Goal: Task Accomplishment & Management: Manage account settings

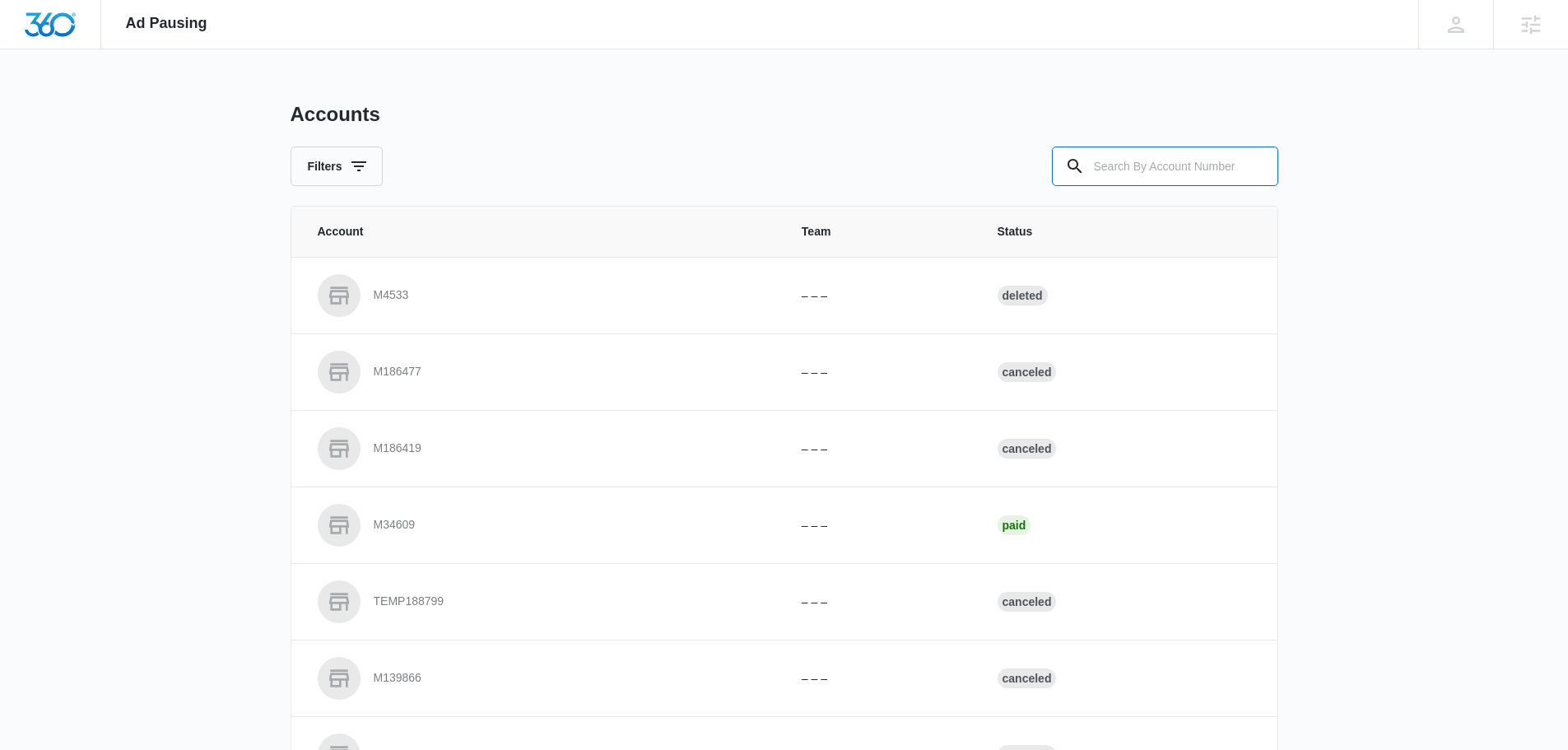
click at [1094, 156] on input "text" at bounding box center [1165, 166] width 226 height 40
type input "m336800"
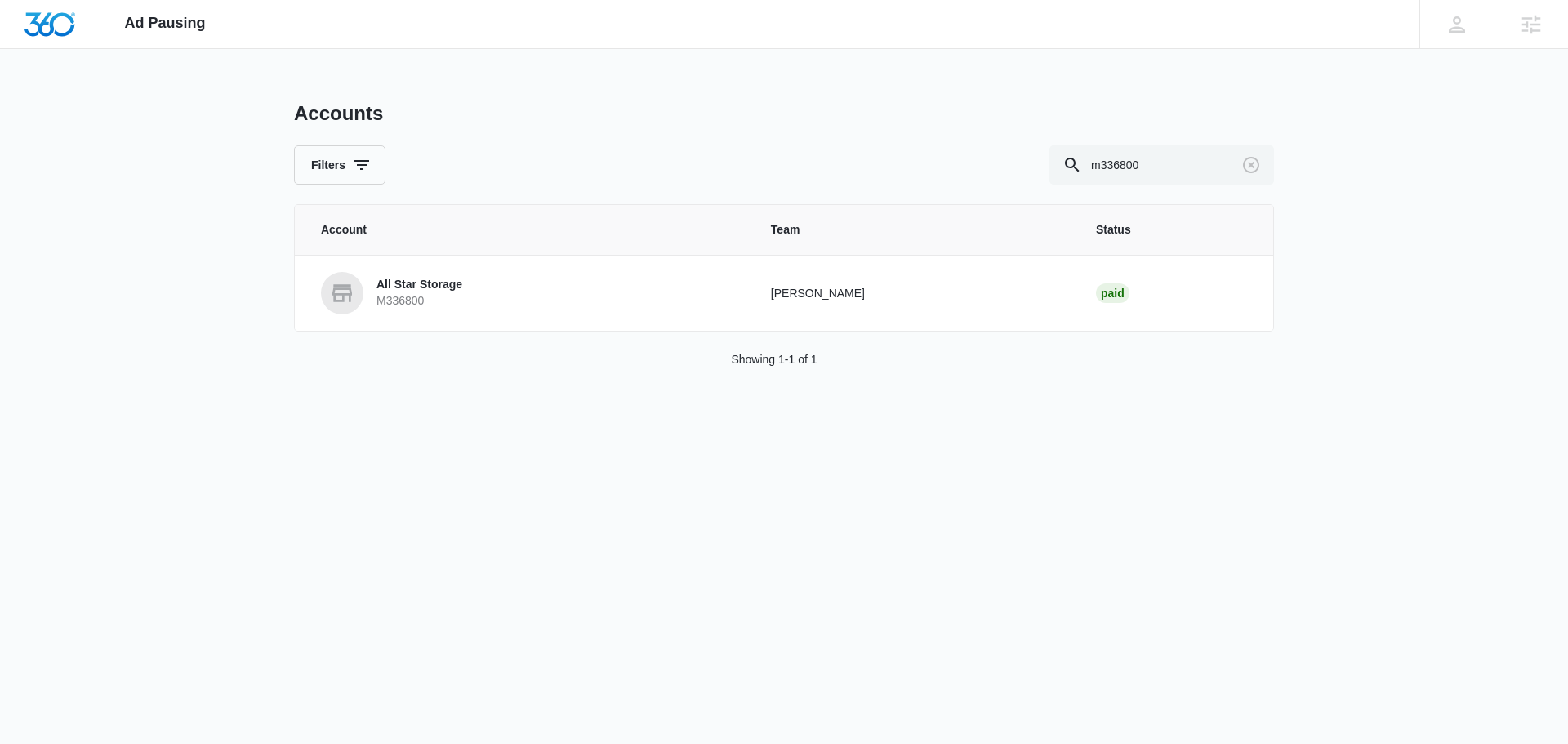
click at [414, 289] on p "All Star Storage" at bounding box center [419, 285] width 85 height 17
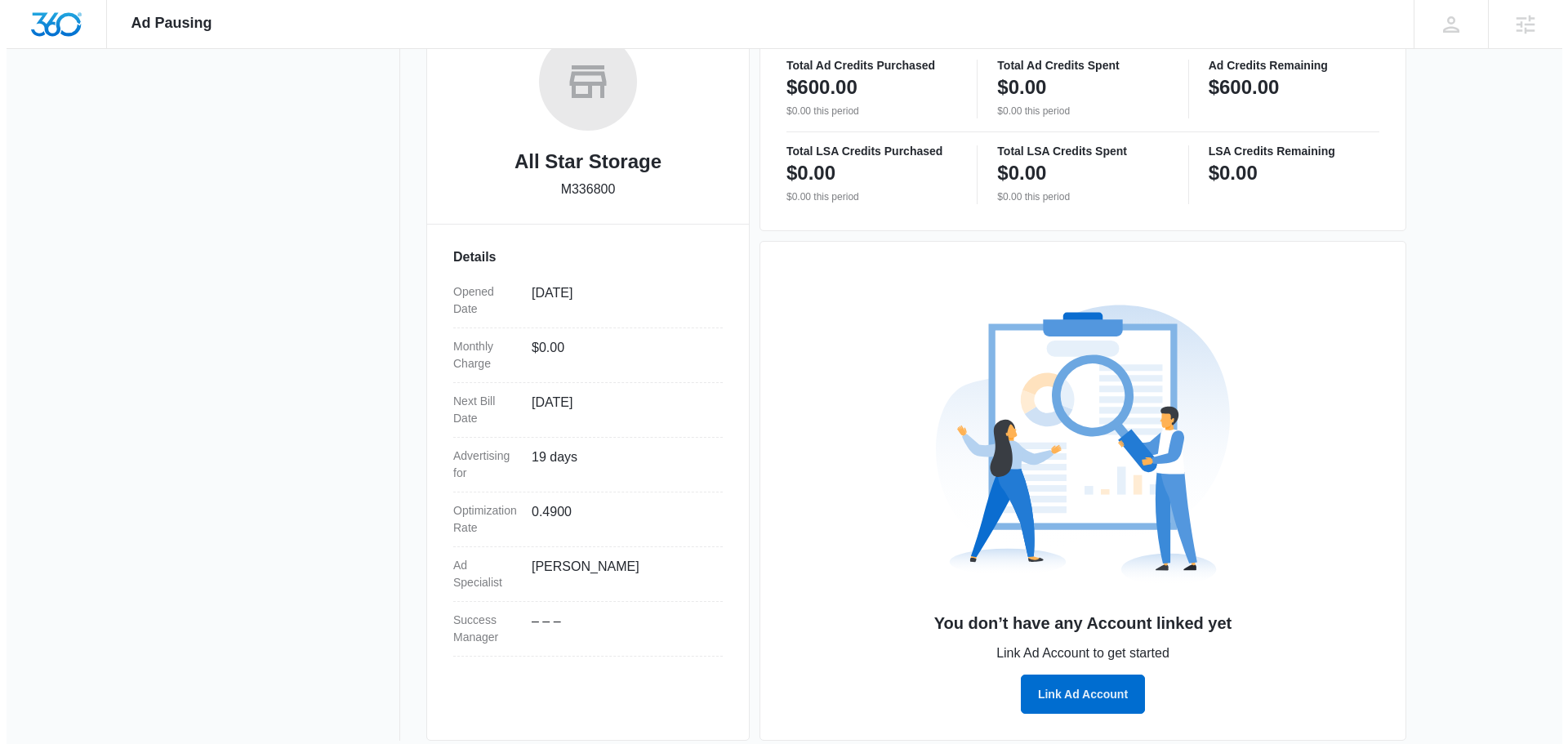
scroll to position [296, 0]
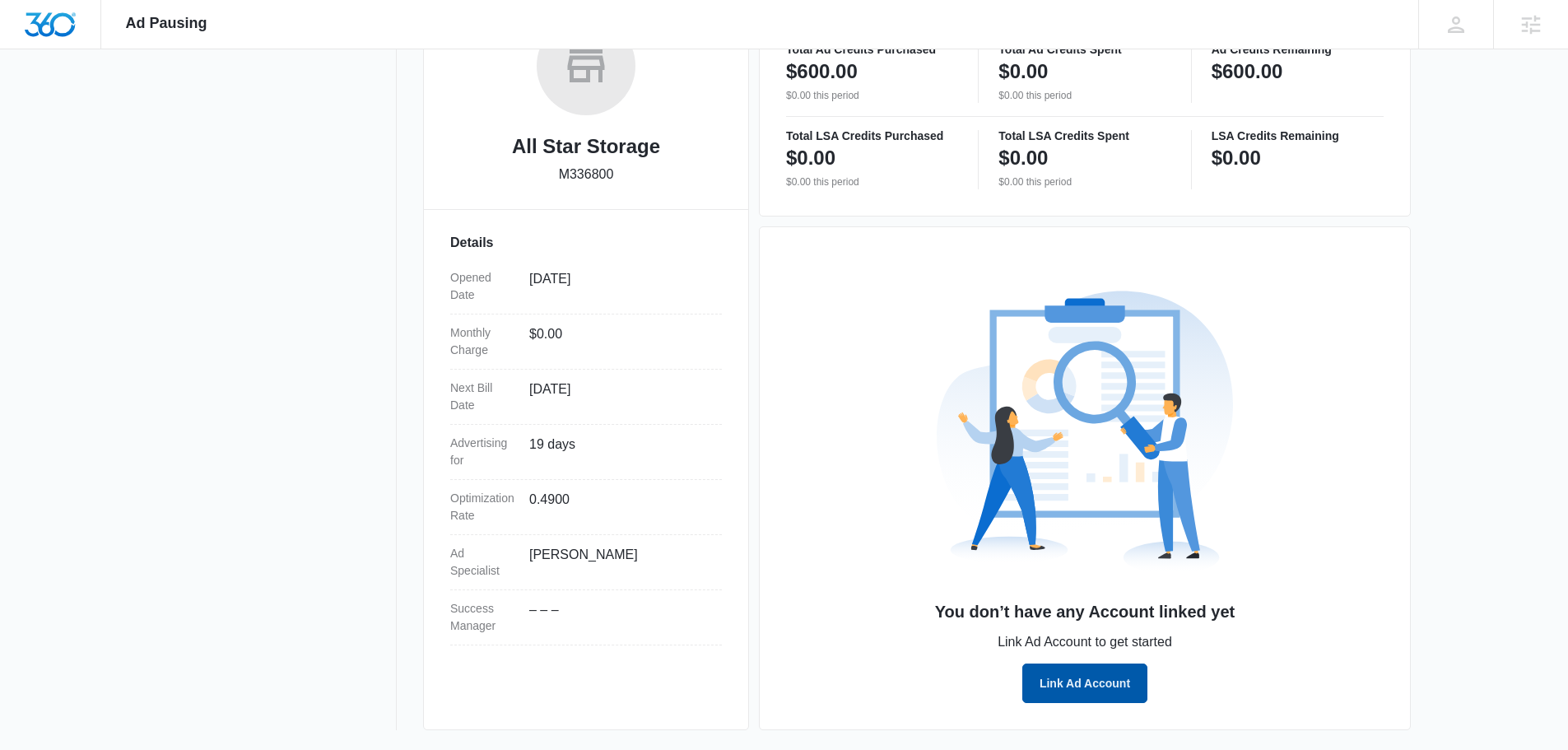
click at [1080, 685] on button "Link Ad Account" at bounding box center [1085, 683] width 125 height 40
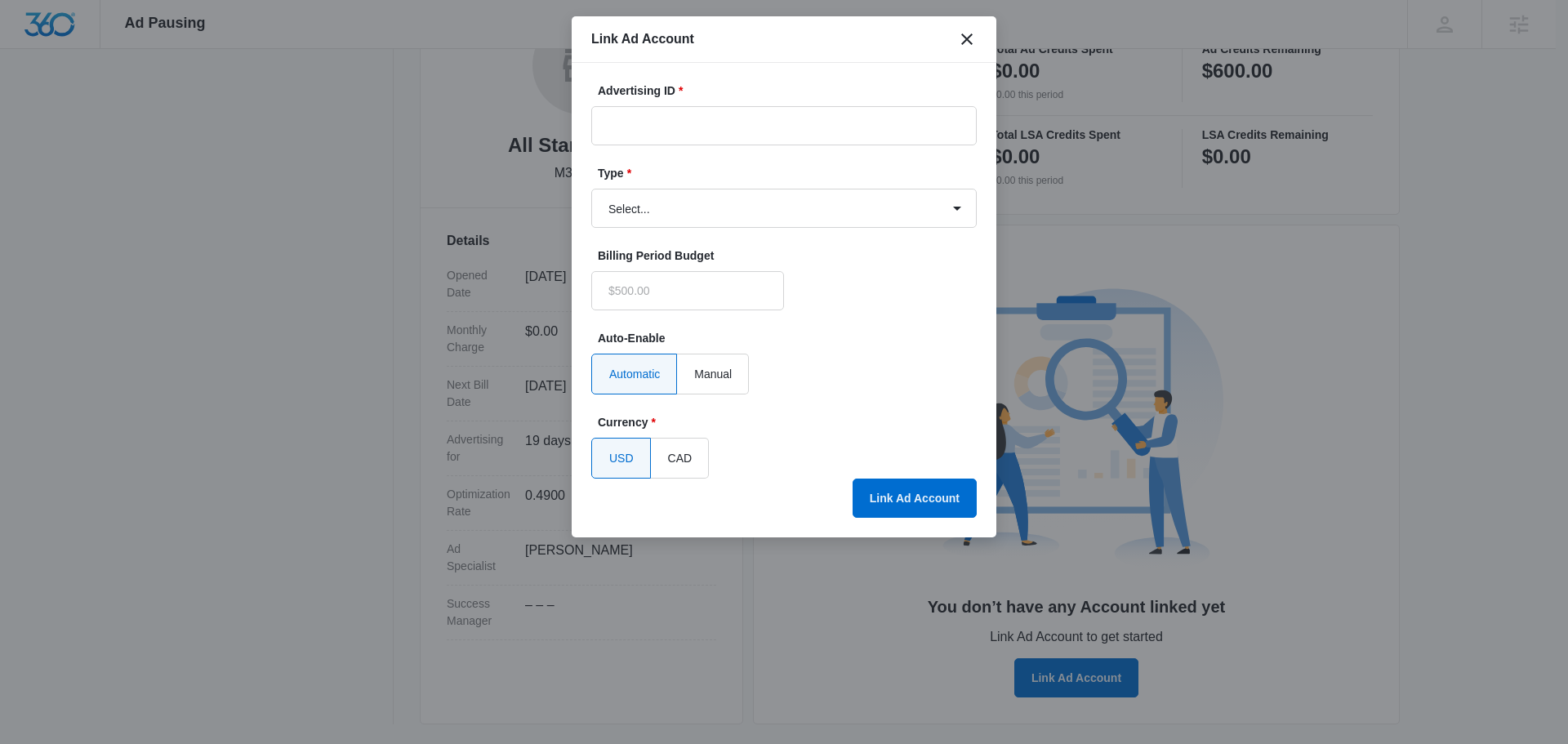
type input "$0.00"
click at [712, 126] on input "Advertising ID *" at bounding box center [784, 126] width 386 height 39
paste input "128-490-0315"
type input "128-490-0315"
click at [742, 209] on select "Select... Bing Ads Facebook Ads Google Ads" at bounding box center [784, 208] width 386 height 39
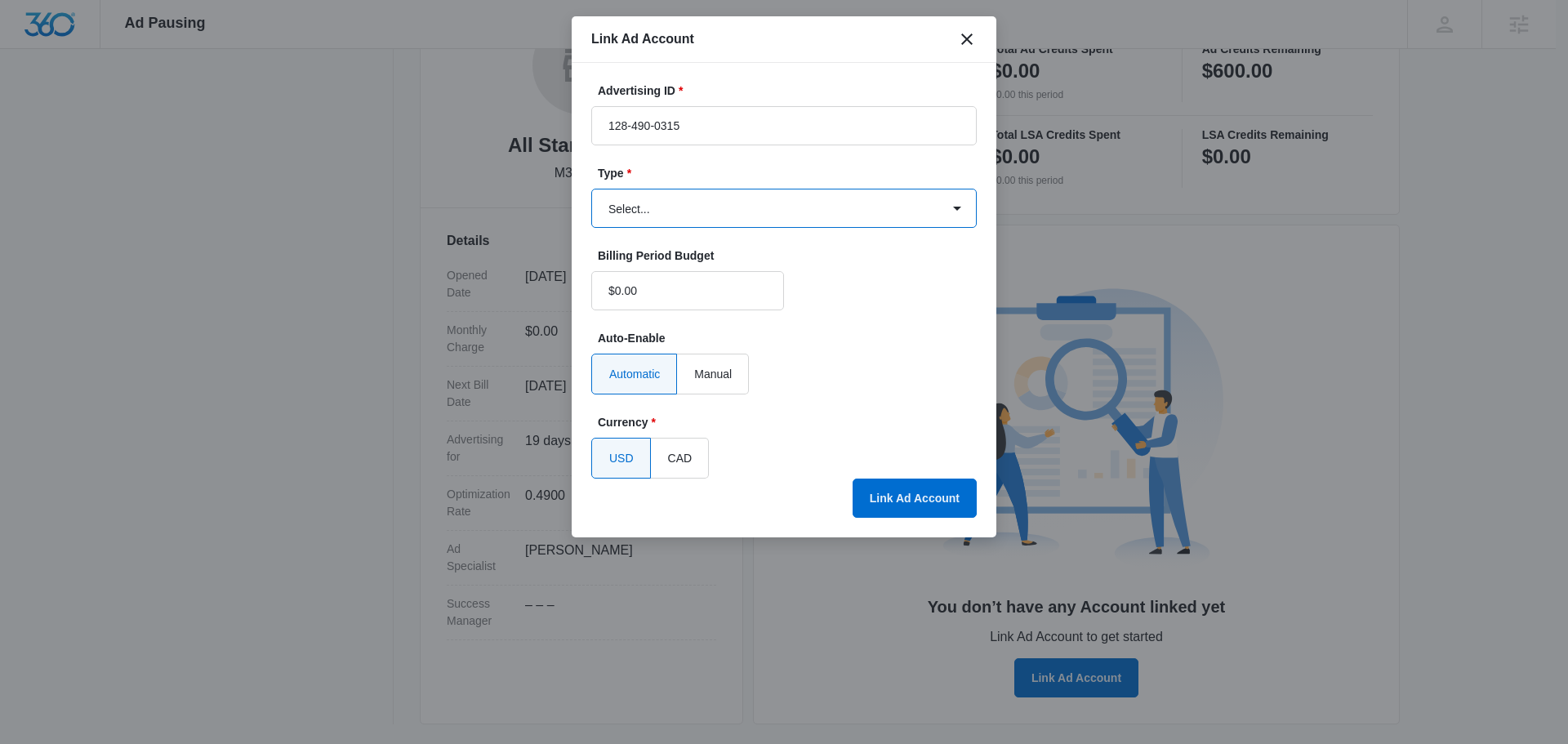
select select "google"
click at [591, 188] on select "Select... Bing Ads Facebook Ads Google Ads" at bounding box center [784, 208] width 386 height 39
click at [750, 212] on select "Select... Bing Ads Facebook Ads Google Ads" at bounding box center [784, 208] width 386 height 39
click at [752, 210] on select "Select... Bing Ads Facebook Ads Google Ads" at bounding box center [784, 208] width 386 height 39
click at [930, 493] on button "Link Ad Account" at bounding box center [915, 498] width 124 height 39
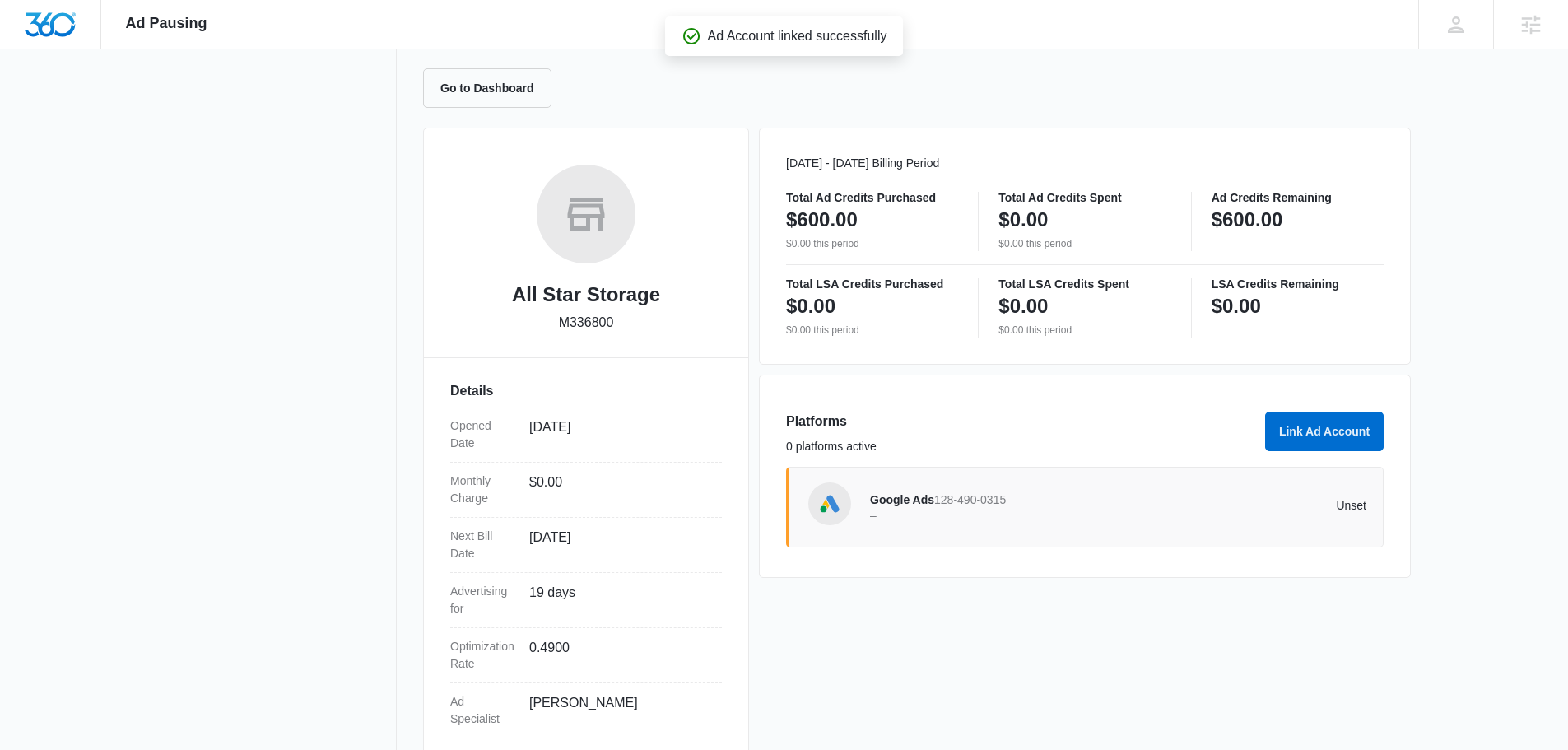
scroll to position [0, 0]
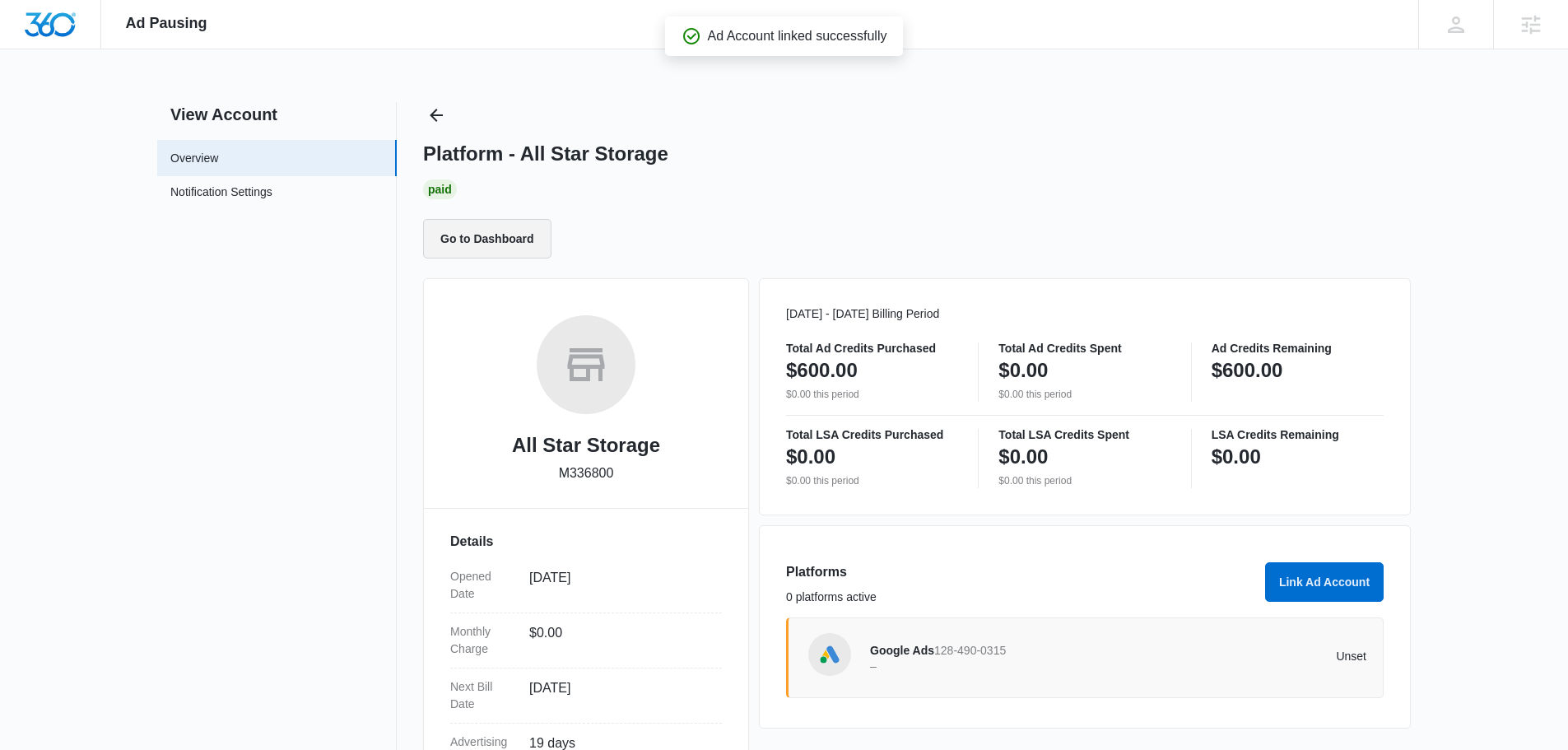
click at [514, 241] on button "Go to Dashboard" at bounding box center [487, 239] width 128 height 40
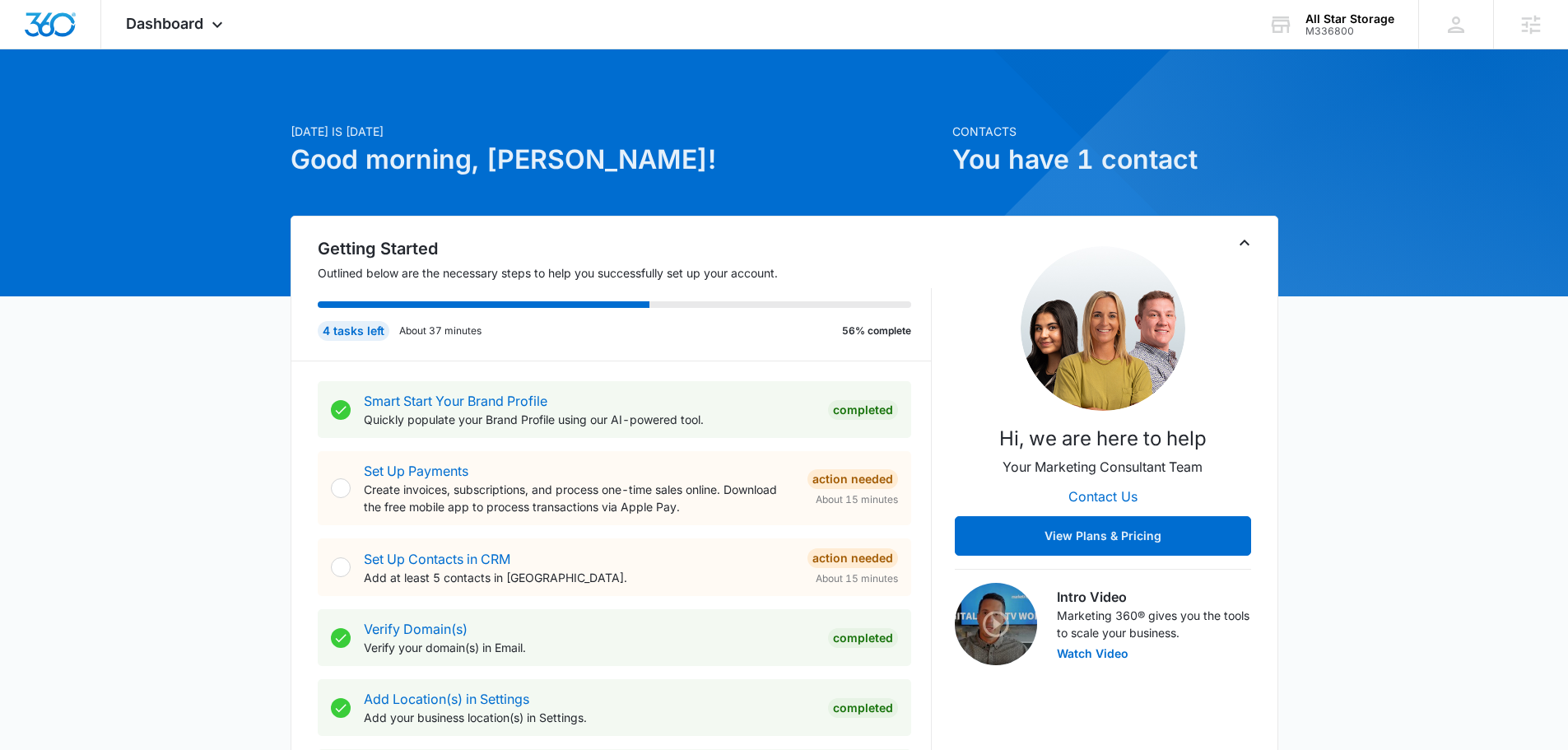
click at [162, 23] on span "Dashboard" at bounding box center [164, 24] width 78 height 17
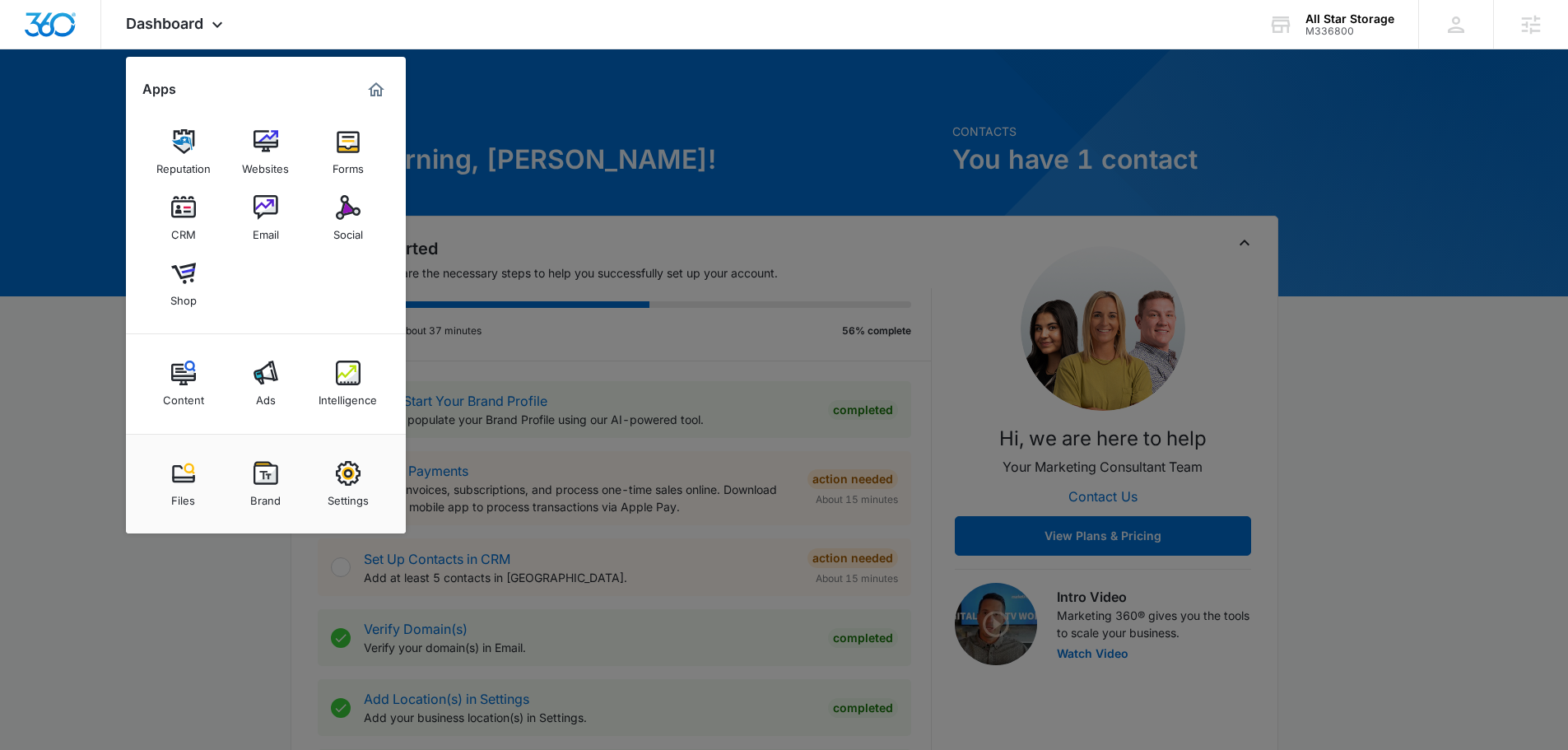
click at [1338, 16] on div "All Star Storage" at bounding box center [1349, 19] width 89 height 13
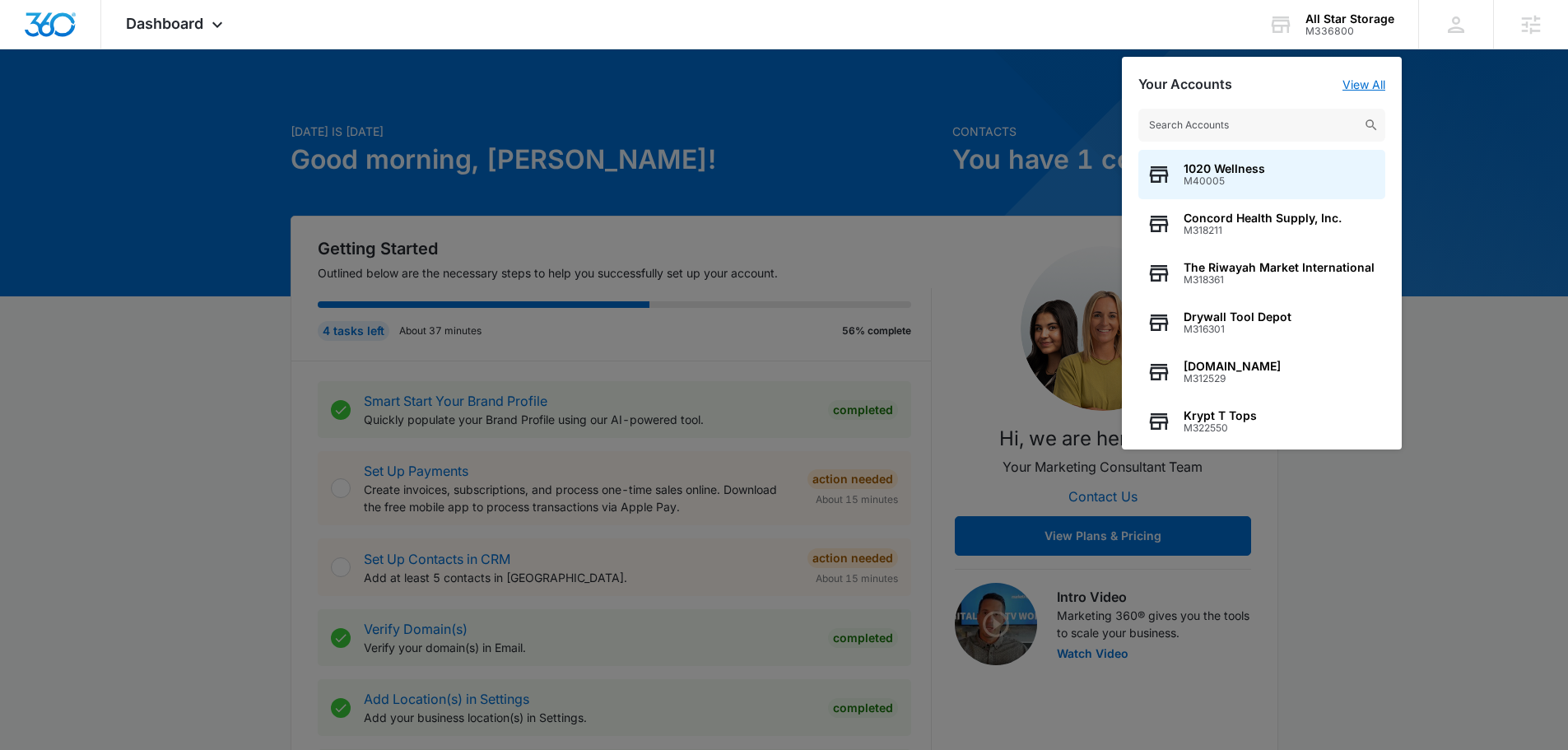
click at [1361, 88] on link "View All" at bounding box center [1363, 84] width 43 height 14
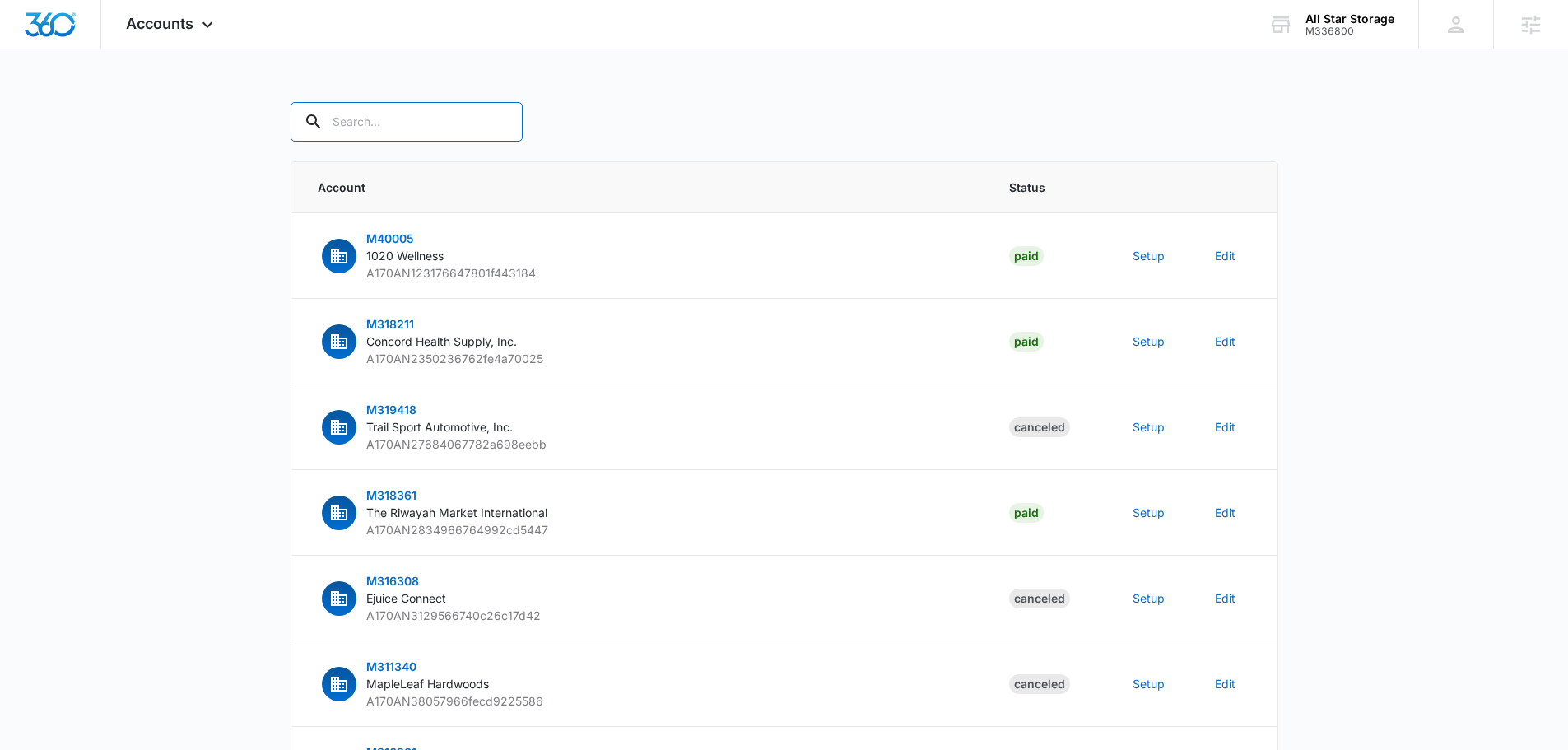
click at [389, 129] on input "text" at bounding box center [406, 121] width 232 height 40
type input "m336800"
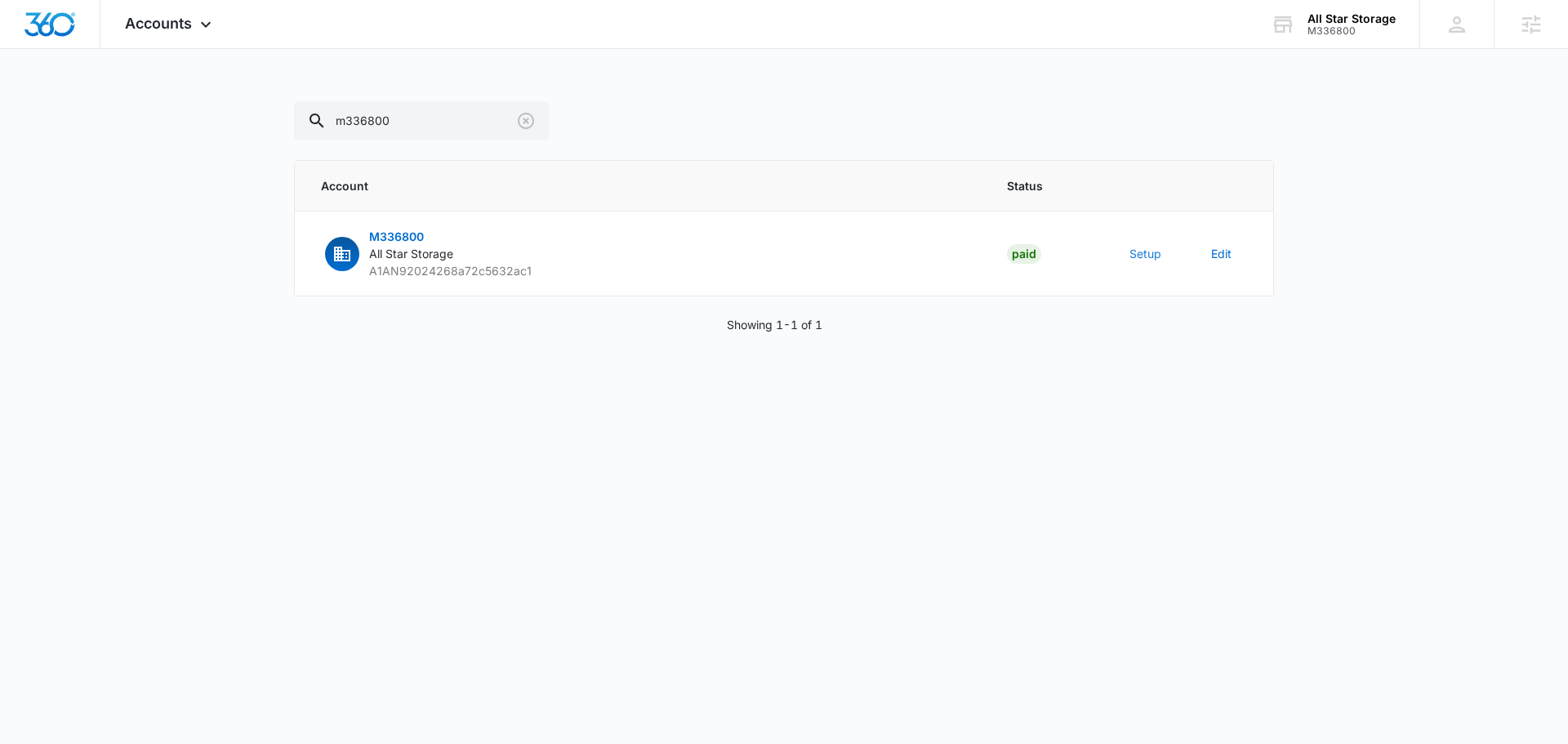
click at [1146, 251] on button "Setup" at bounding box center [1145, 254] width 32 height 17
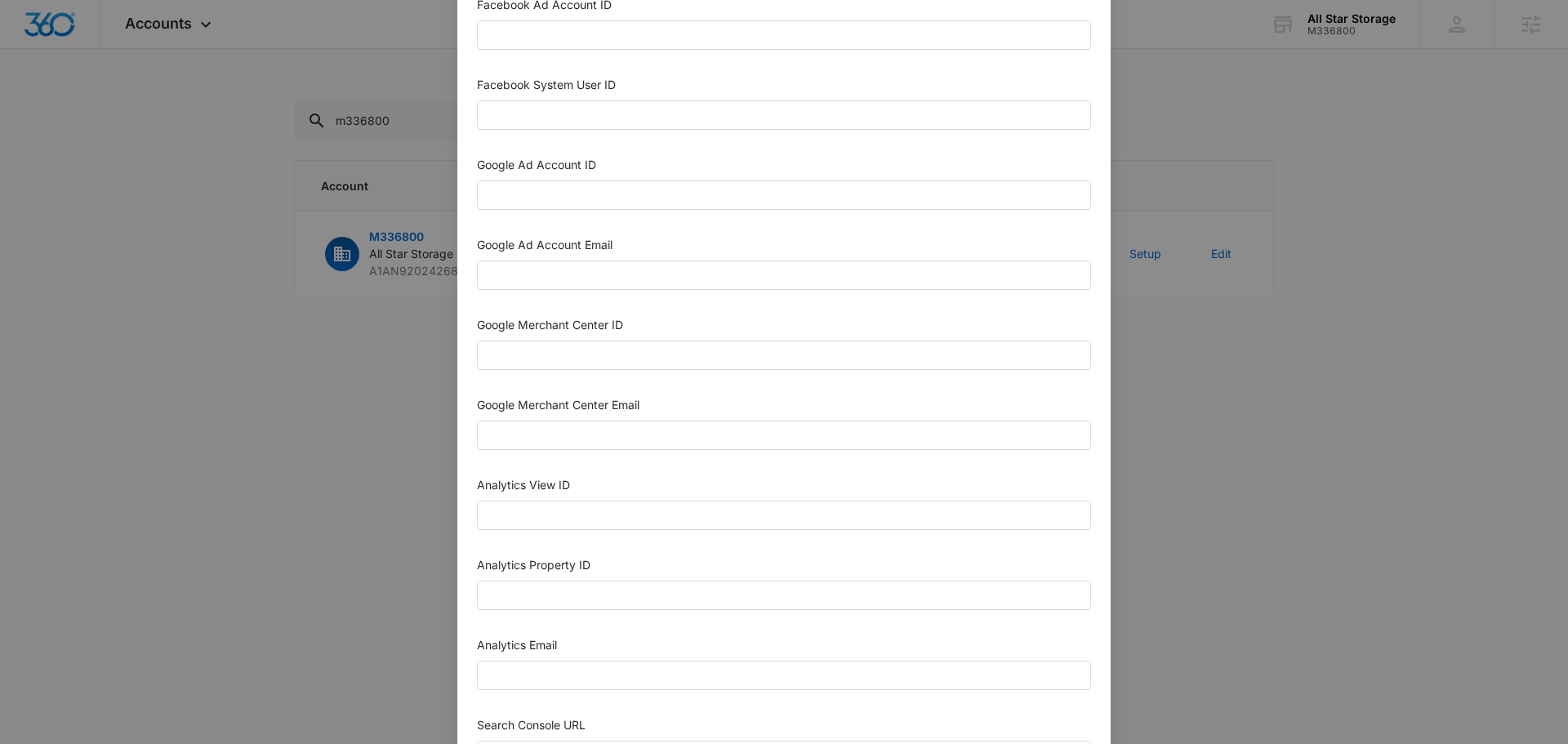
scroll to position [490, 0]
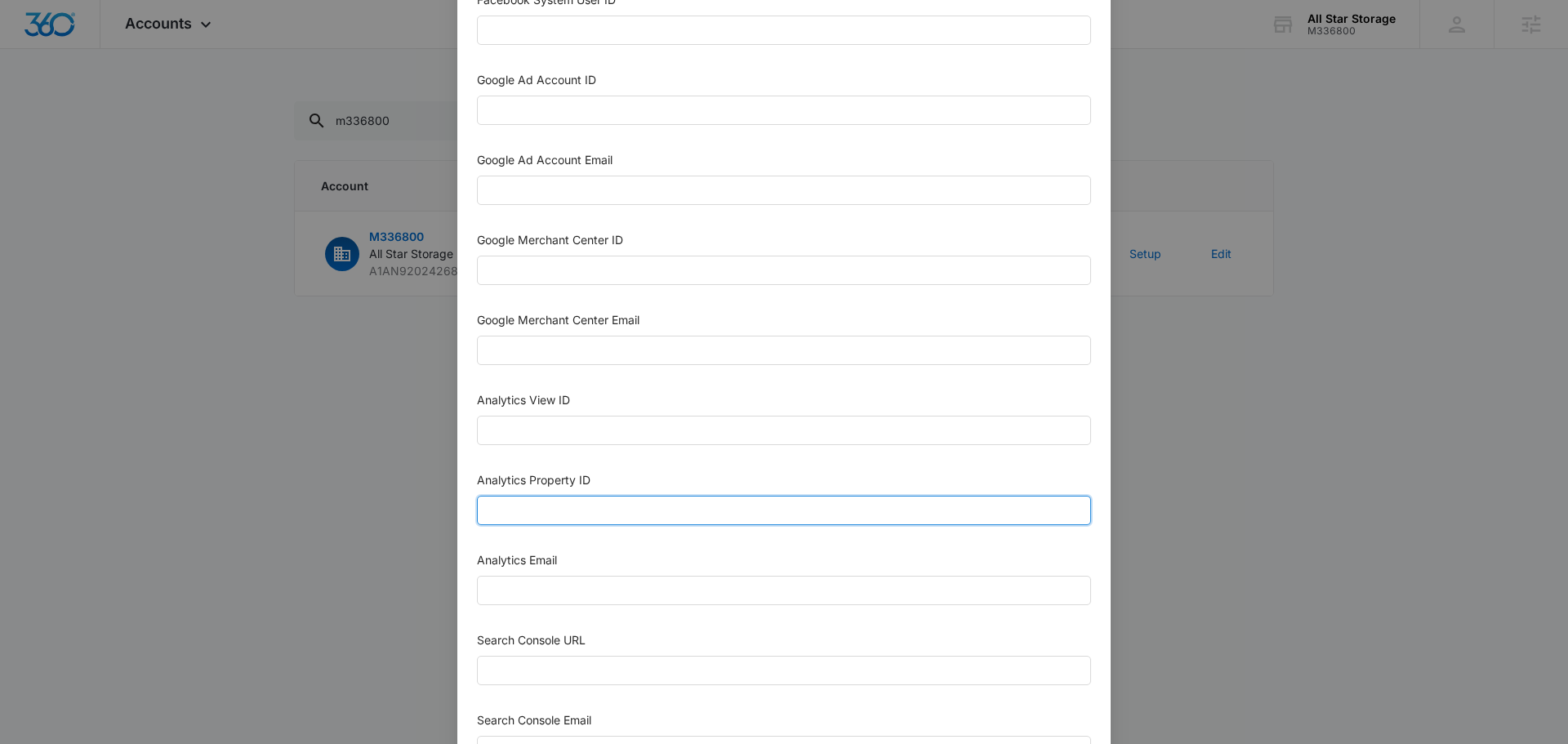
click at [609, 516] on input "Analytics Property ID" at bounding box center [784, 510] width 614 height 29
paste input "504325891"
type input "504325891"
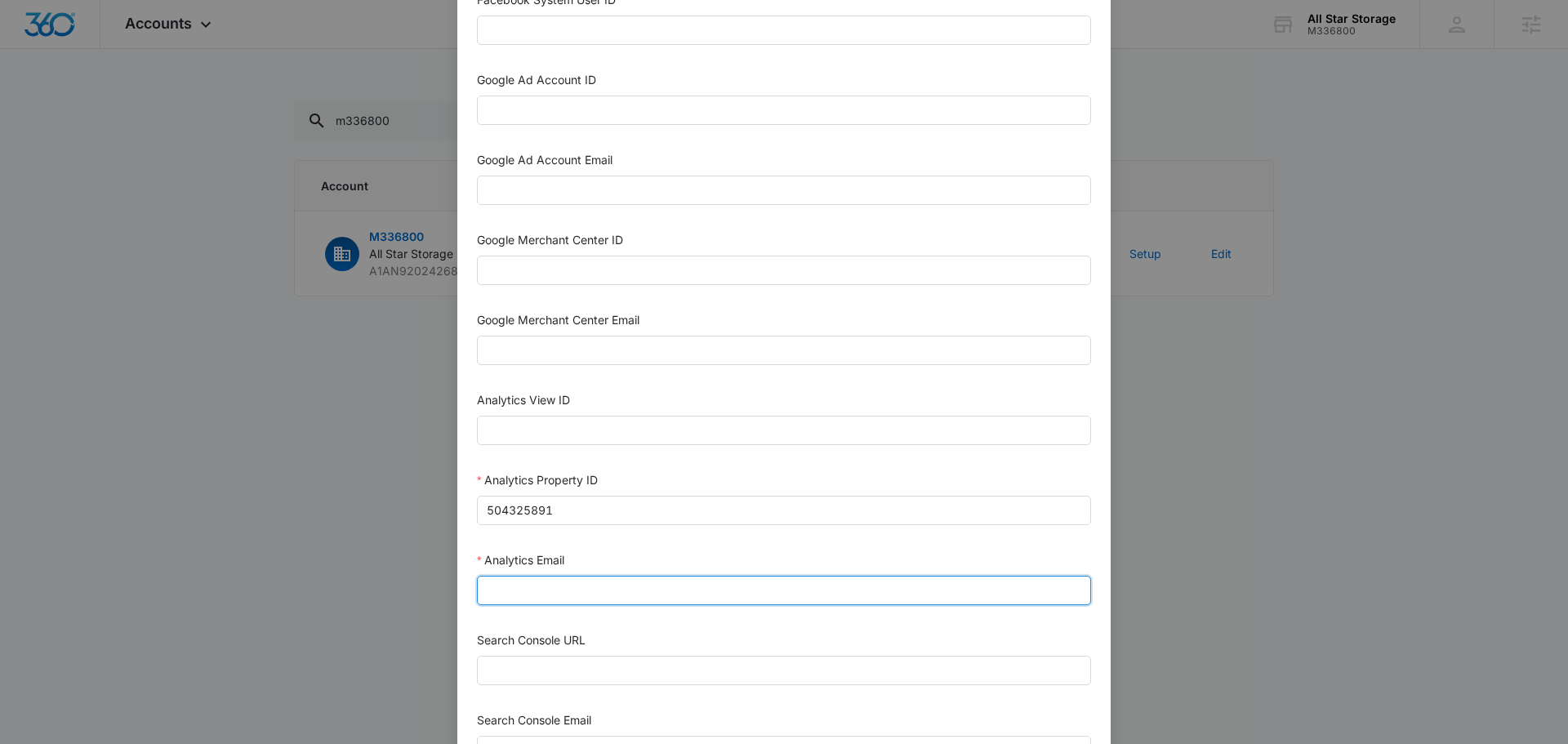
drag, startPoint x: 568, startPoint y: 598, endPoint x: 594, endPoint y: 602, distance: 26.3
click at [572, 599] on input "Analytics Email" at bounding box center [784, 590] width 614 height 29
type input "m360+accounts1029@madwiremedia.com"
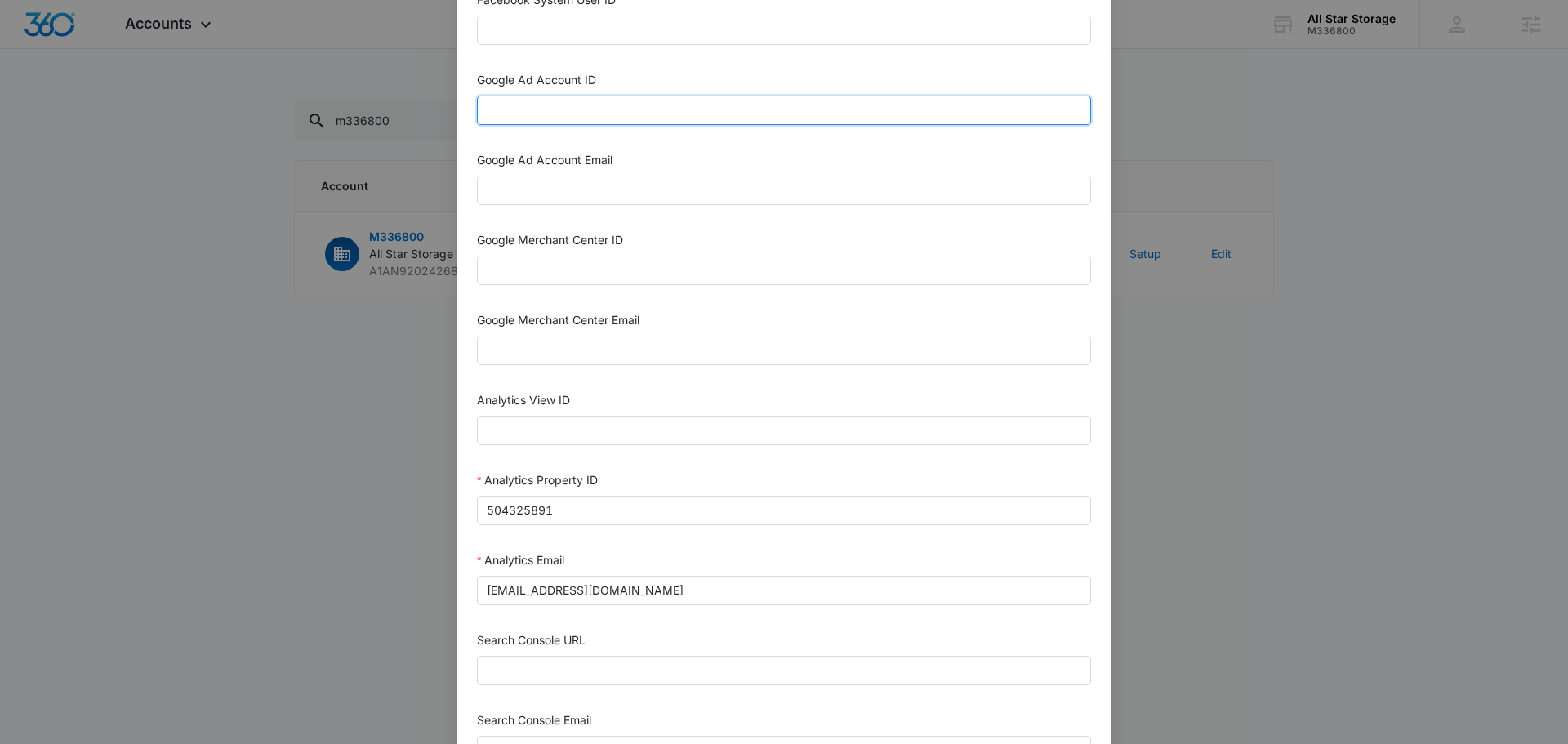
click at [591, 107] on input "Google Ad Account ID" at bounding box center [784, 110] width 614 height 29
paste input "128-490-0315"
type input "128-490-0315"
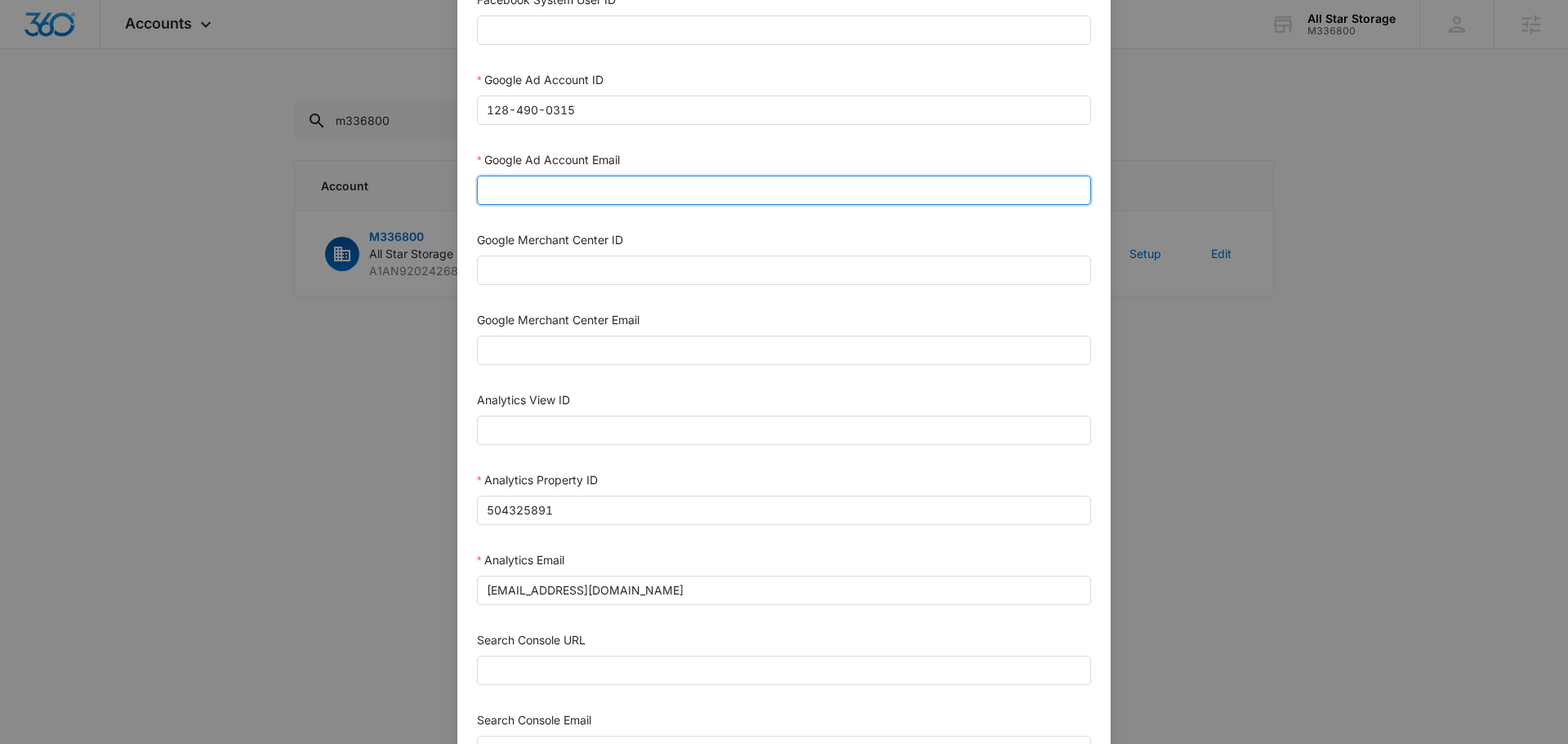
click at [588, 187] on input "Google Ad Account Email" at bounding box center [784, 190] width 614 height 29
type input "m360+accounts1029@madwiremedia.com"
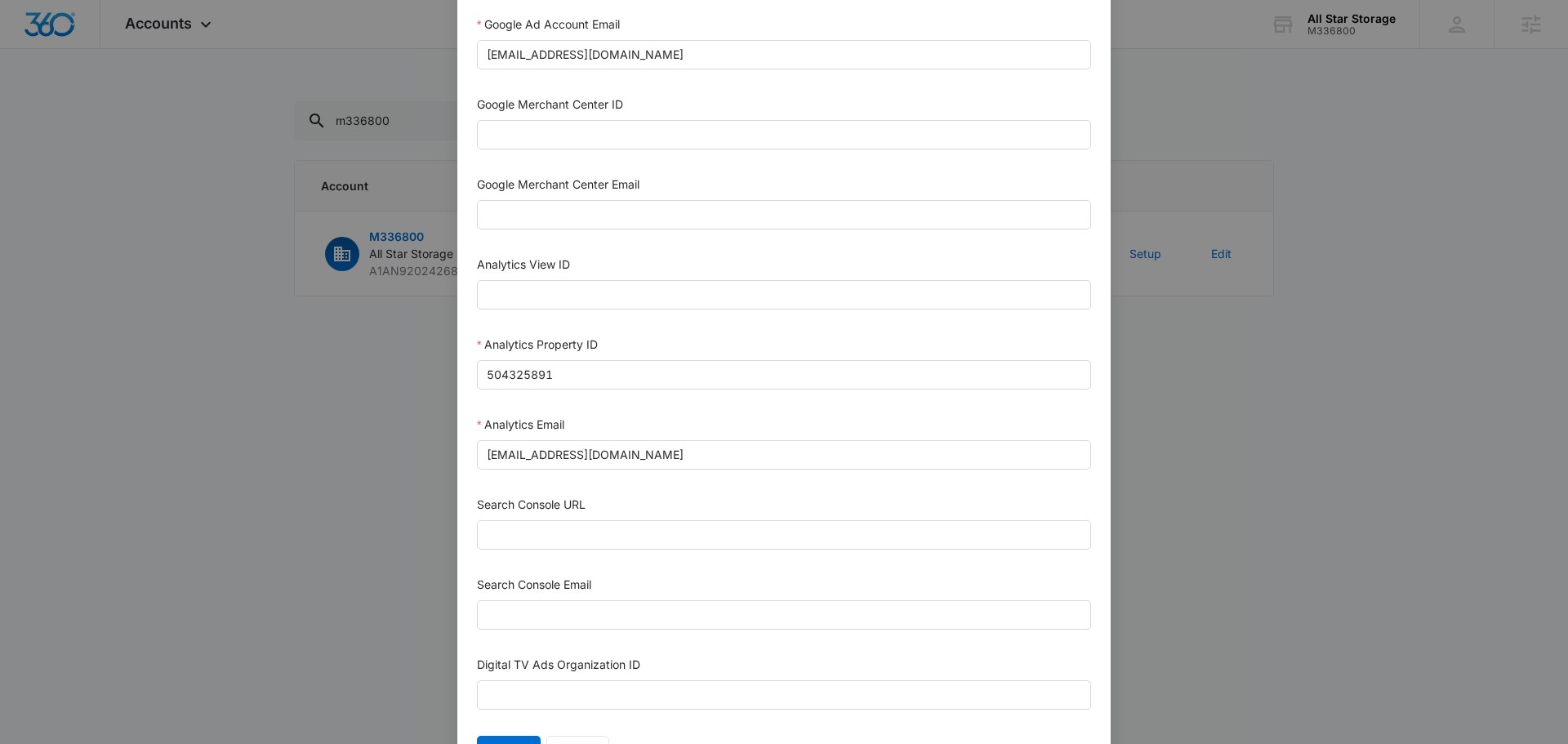
scroll to position [712, 0]
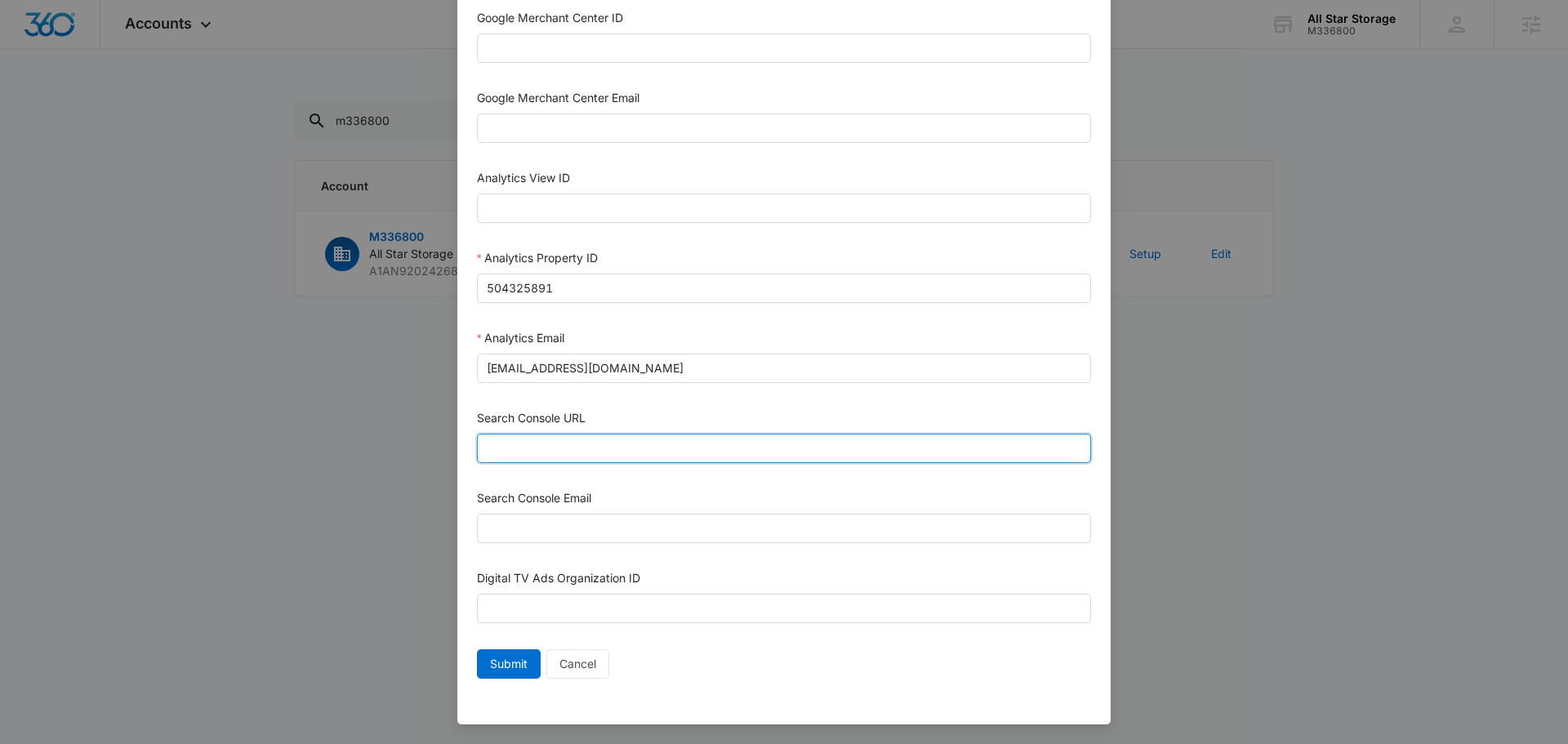
click at [599, 453] on input "Search Console URL" at bounding box center [784, 448] width 614 height 29
paste input "https://allstarstorage.co/"
type input "https://allstarstorage.co/"
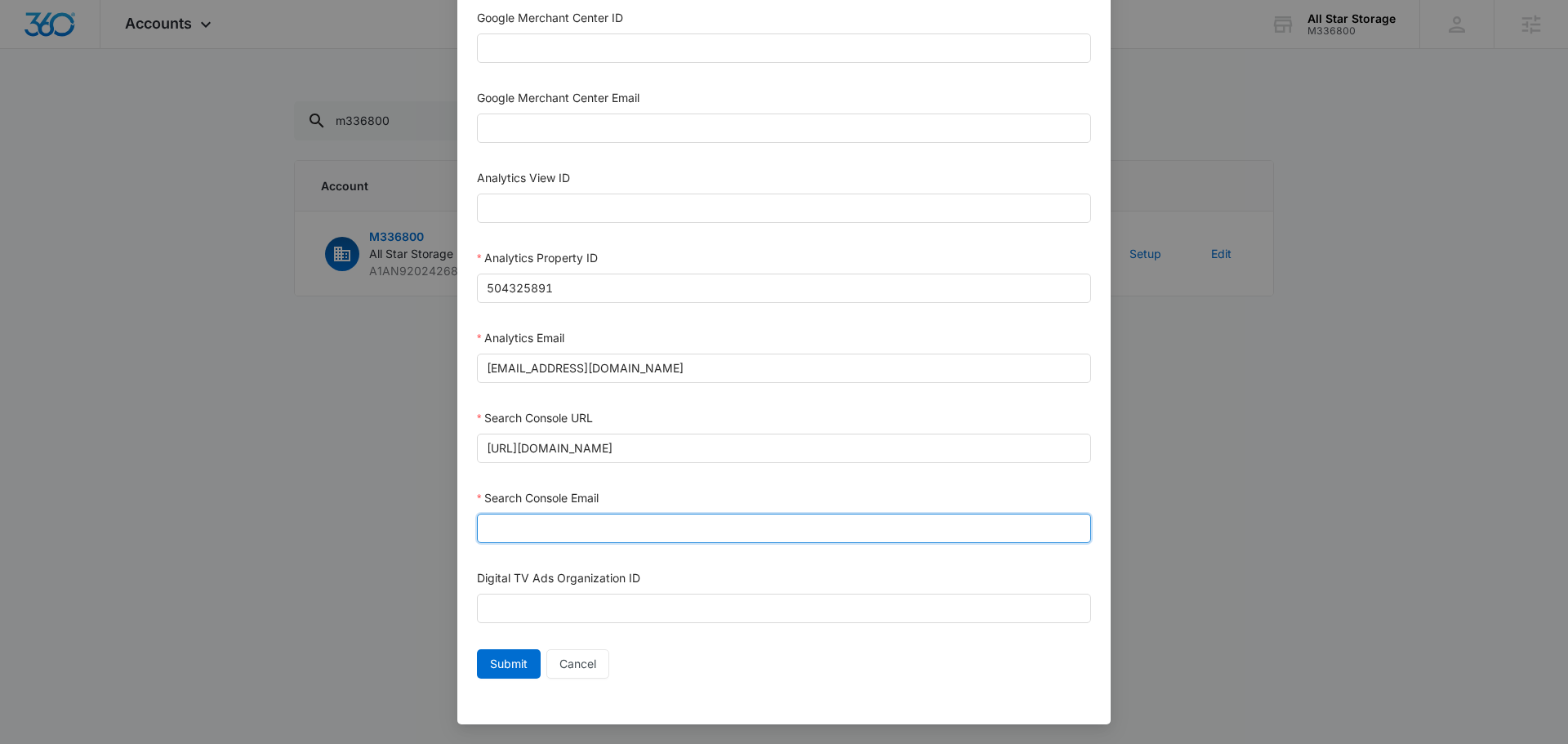
click at [548, 527] on input "Search Console Email" at bounding box center [784, 528] width 614 height 29
type input "m360+accounts1029@madwiremedia.com"
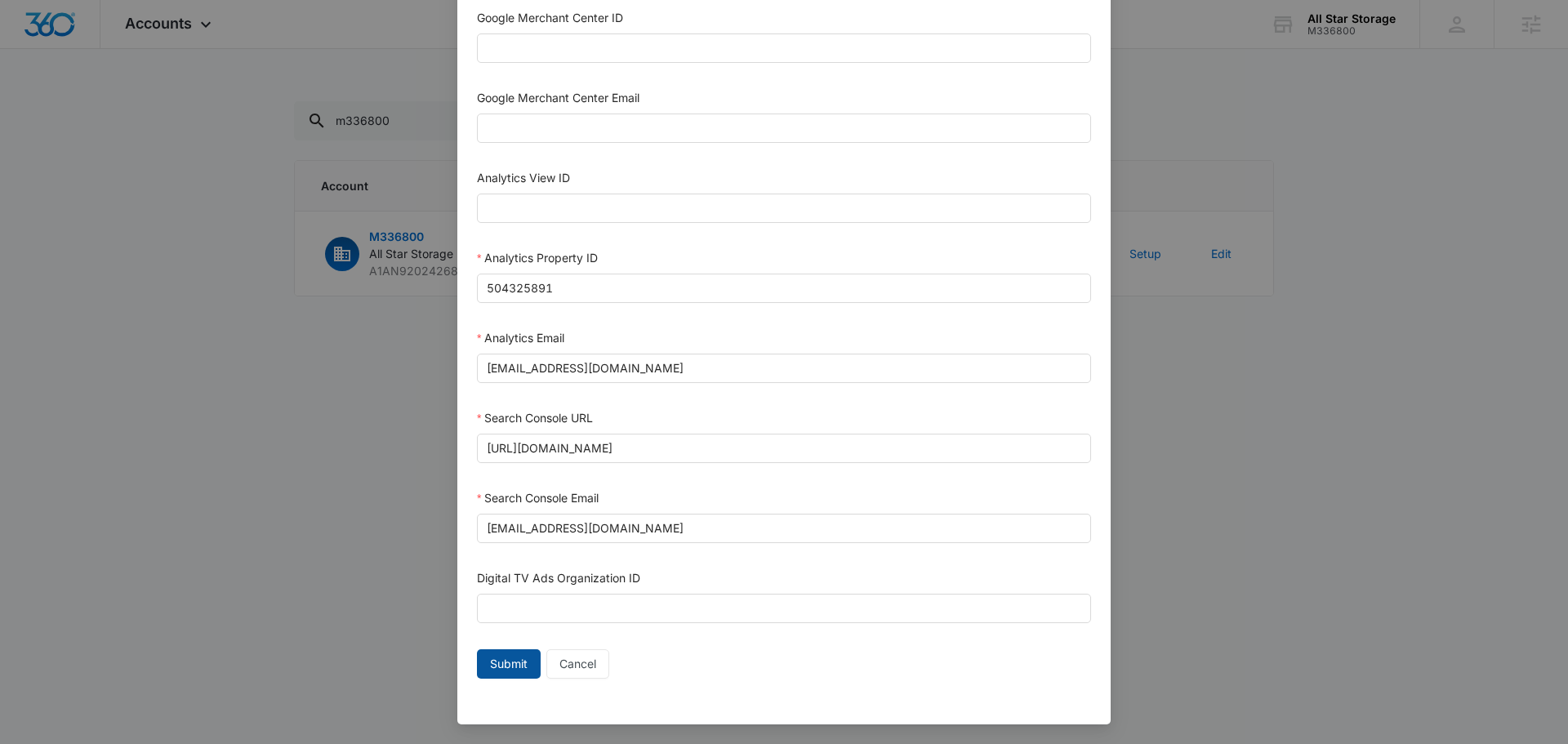
click at [513, 675] on button "Submit" at bounding box center [509, 664] width 64 height 29
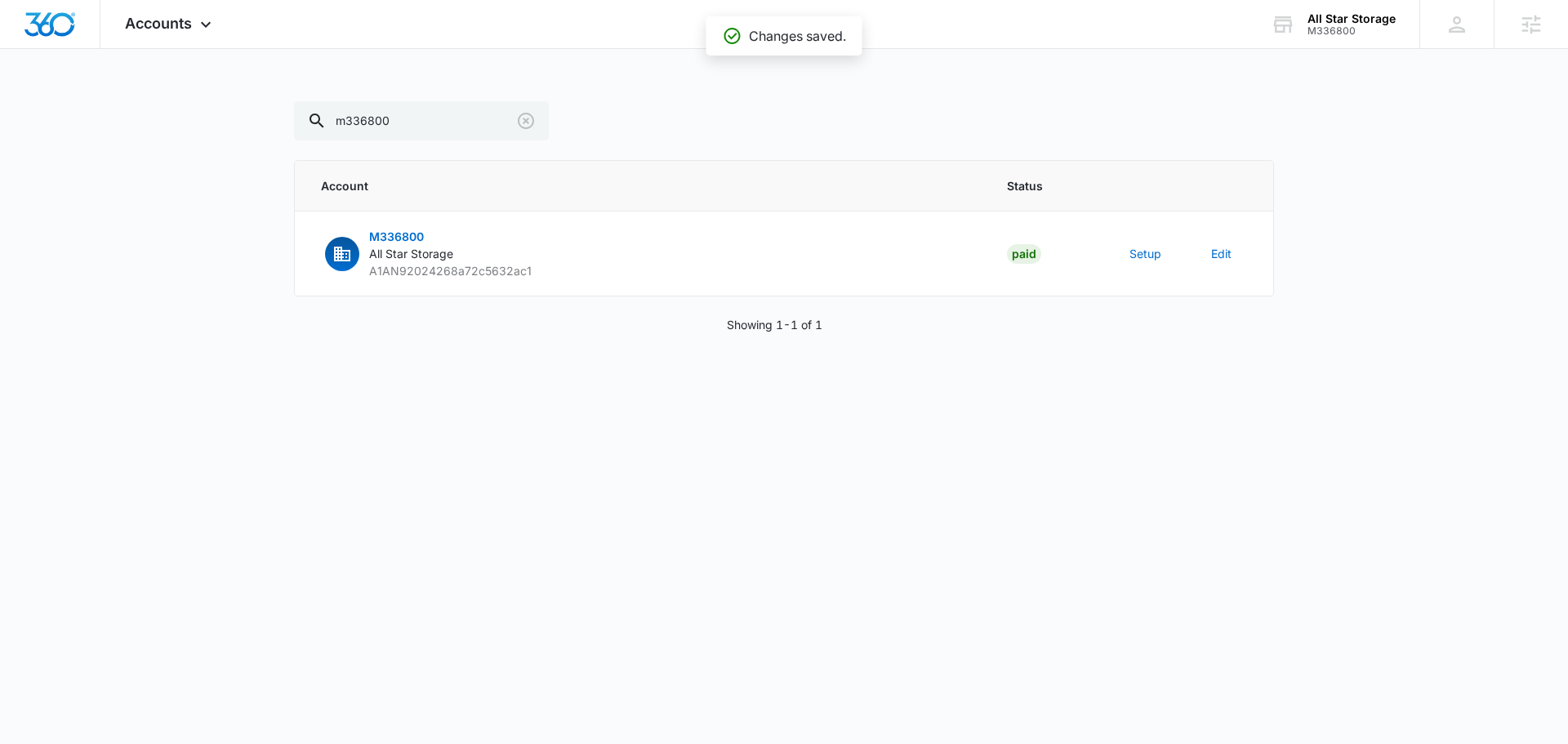
scroll to position [695, 0]
